Goal: Task Accomplishment & Management: Complete application form

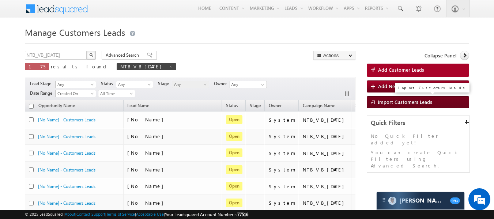
click at [401, 99] on span "Import Customers Leads" at bounding box center [405, 102] width 54 height 6
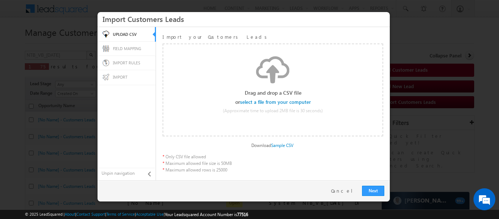
click at [292, 101] on input "file" at bounding box center [275, 101] width 69 height 5
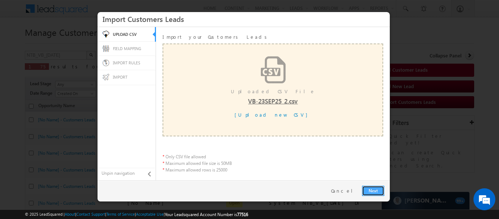
click at [377, 192] on link "Next" at bounding box center [373, 191] width 22 height 10
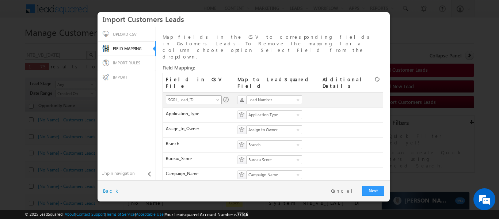
click at [211, 97] on span "SGRL_Lead_ID" at bounding box center [191, 100] width 50 height 7
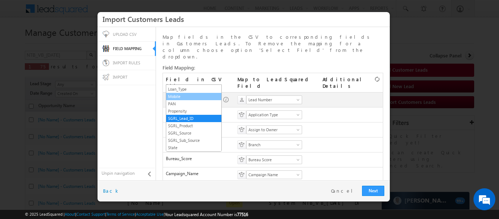
click at [199, 95] on link "Mobile" at bounding box center [193, 96] width 55 height 7
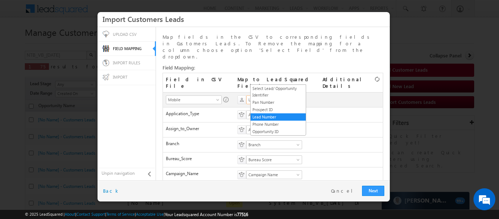
click at [276, 97] on span "Lead Number" at bounding box center [272, 100] width 50 height 7
click at [269, 124] on link "Phone Number" at bounding box center [278, 124] width 55 height 7
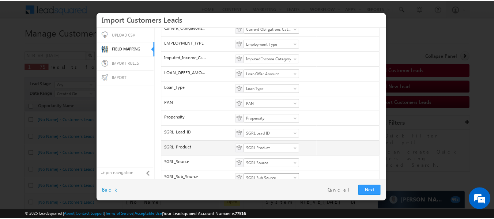
scroll to position [227, 0]
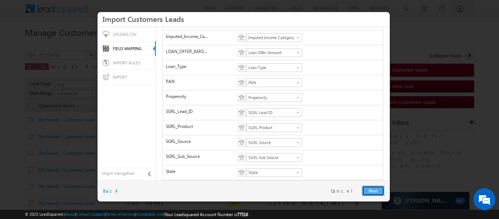
click at [374, 186] on link "Next" at bounding box center [373, 191] width 22 height 10
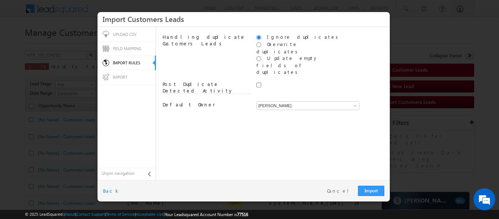
click at [310, 101] on div "[PERSON_NAME] [PERSON_NAME] [PERSON_NAME]" at bounding box center [301, 106] width 89 height 11
click at [307, 101] on input "[PERSON_NAME]" at bounding box center [308, 105] width 103 height 9
click at [299, 110] on link "System" at bounding box center [308, 114] width 103 height 8
type input "System"
click at [377, 191] on link "Import" at bounding box center [371, 191] width 26 height 10
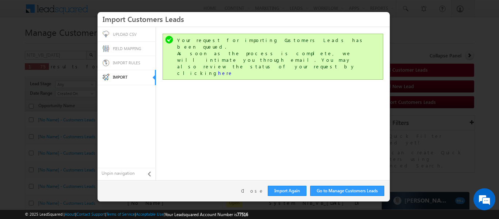
click at [256, 186] on div "Go to Manage Customers Leads Import Again Close Back" at bounding box center [244, 190] width 292 height 21
click at [254, 192] on link "Close" at bounding box center [252, 191] width 23 height 7
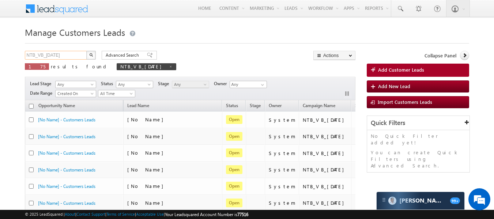
click at [83, 54] on input "NTB_VB_[DATE]" at bounding box center [56, 55] width 63 height 9
click at [91, 54] on img "button" at bounding box center [91, 55] width 4 height 4
